Goal: Understand process/instructions: Learn how to perform a task or action

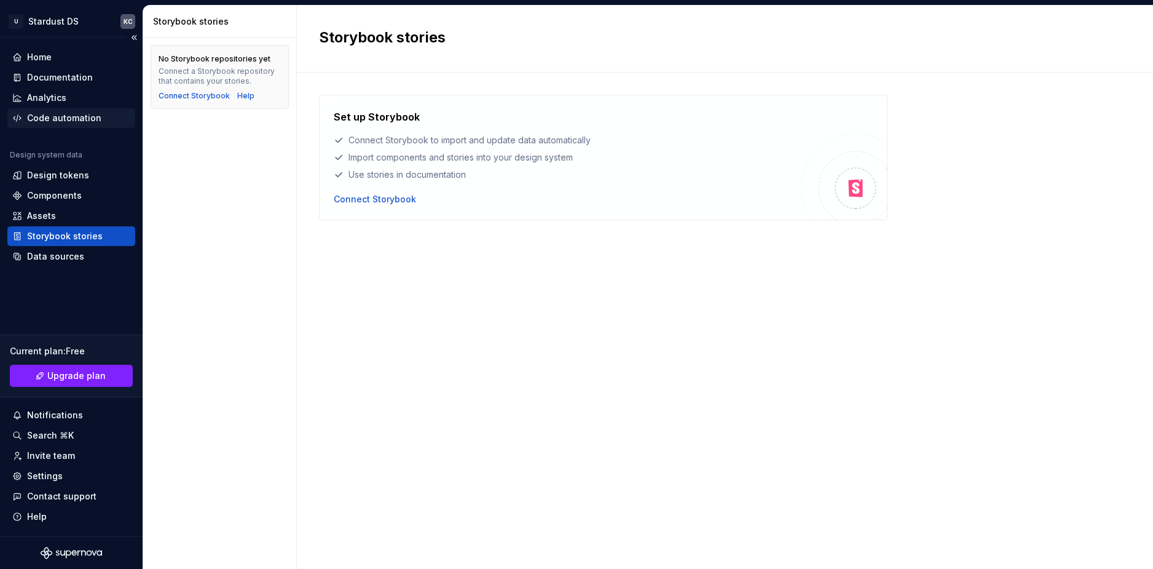
click at [78, 122] on div "Code automation" at bounding box center [64, 118] width 74 height 12
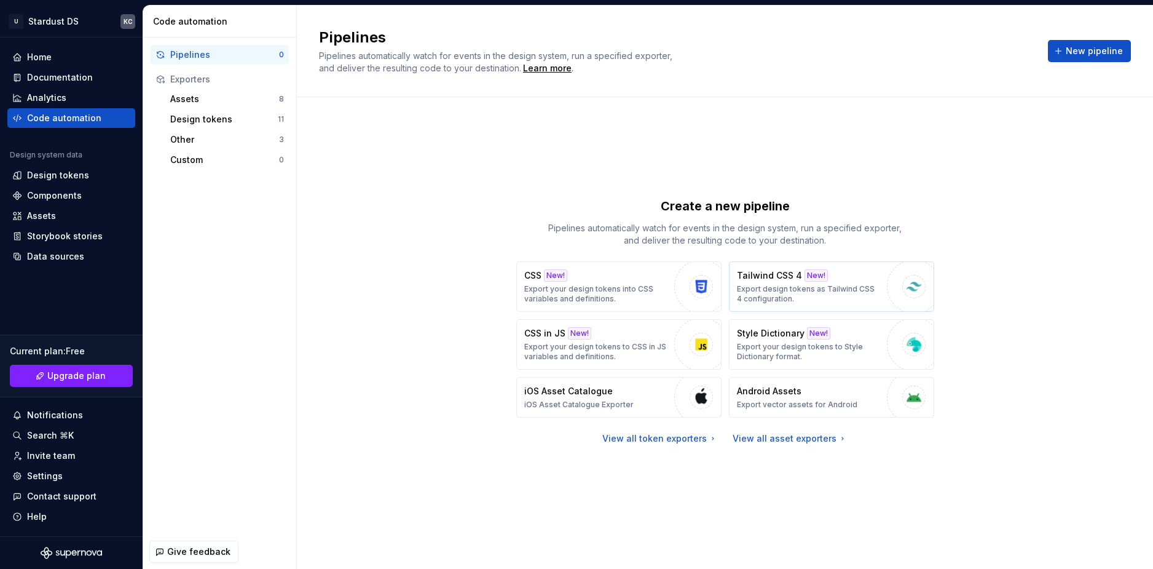
click at [759, 294] on p "Export design tokens as Tailwind CSS 4 configuration." at bounding box center [809, 294] width 144 height 20
click at [60, 78] on div "Documentation" at bounding box center [60, 77] width 66 height 12
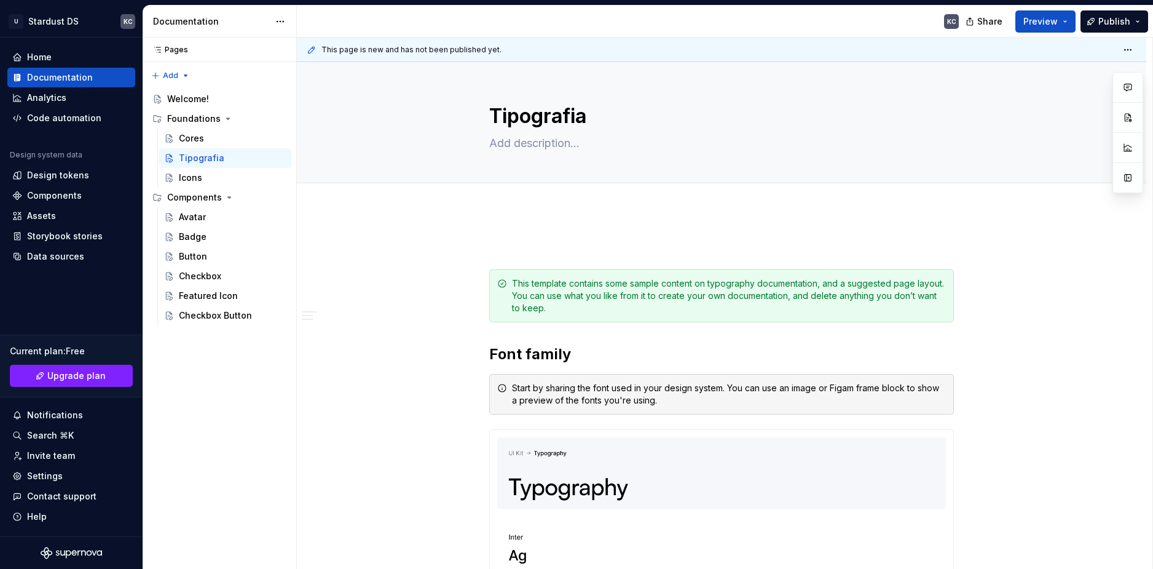
type textarea "*"
